Goal: Find specific page/section: Find specific page/section

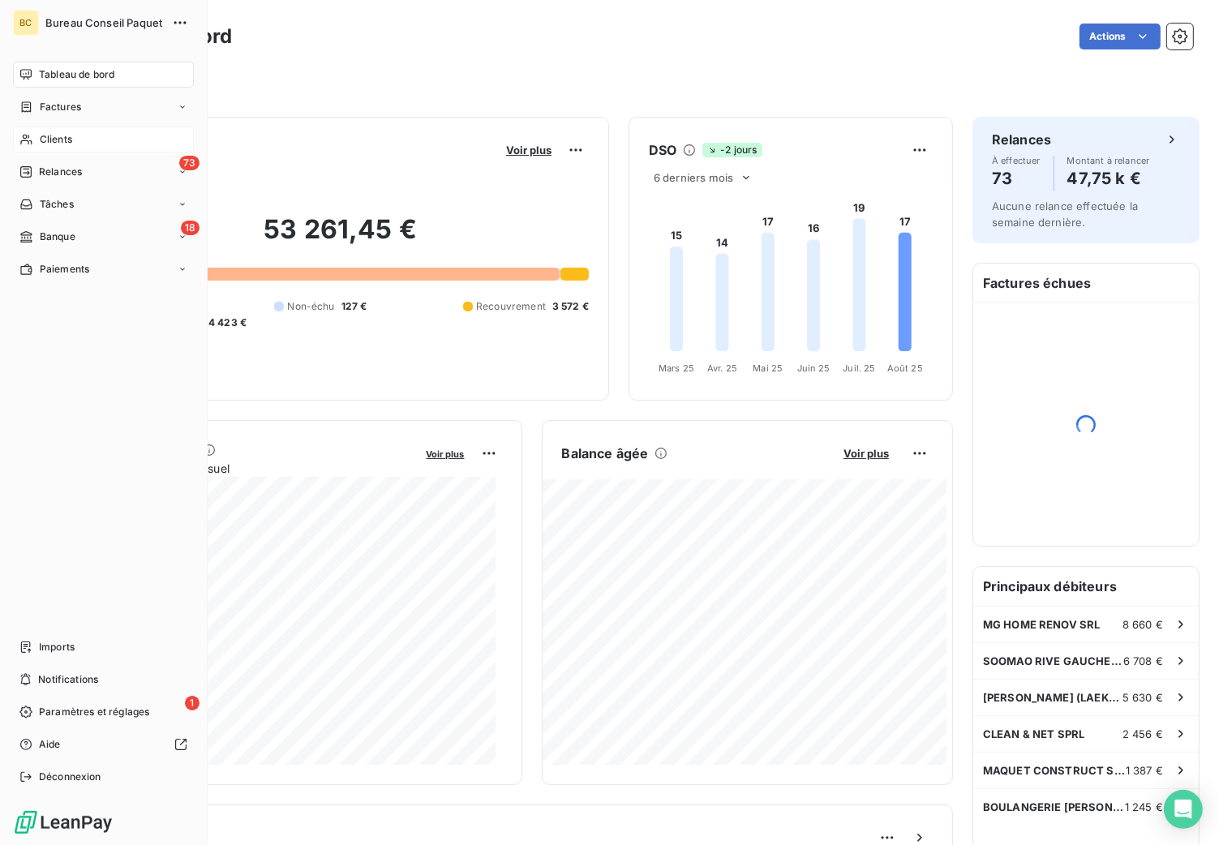
click at [14, 137] on div "Clients" at bounding box center [103, 139] width 181 height 26
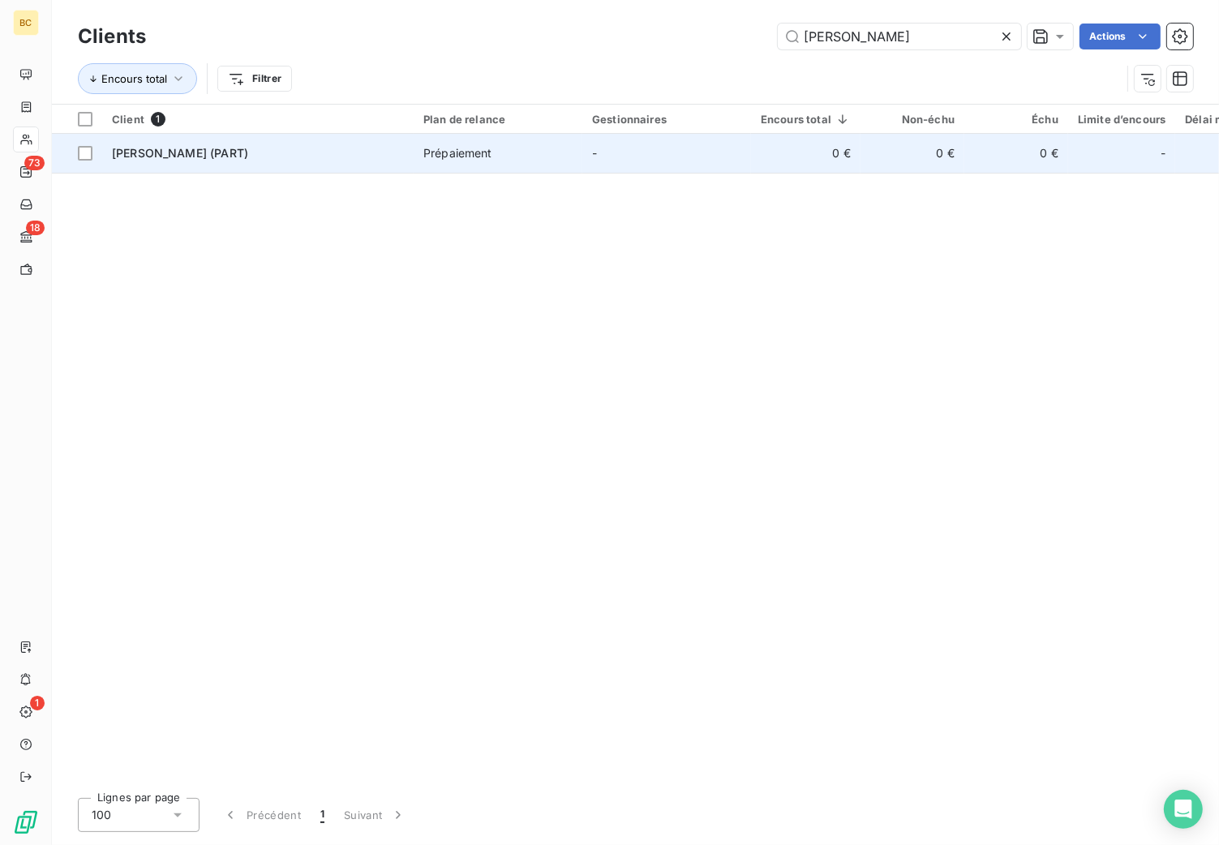
type input "[PERSON_NAME]"
click at [189, 148] on span "[PERSON_NAME] (PART)" at bounding box center [180, 153] width 136 height 14
